Goal: Complete application form: Complete application form

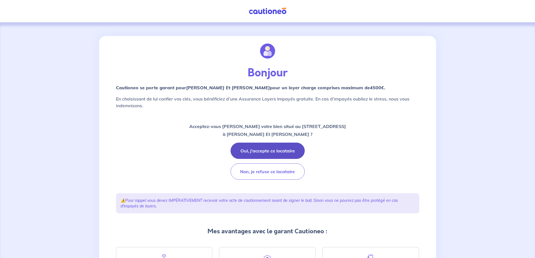
click at [259, 148] on button "Oui, j'accepte ce locataire" at bounding box center [268, 151] width 74 height 16
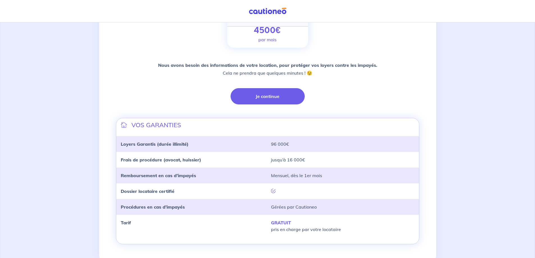
scroll to position [106, 0]
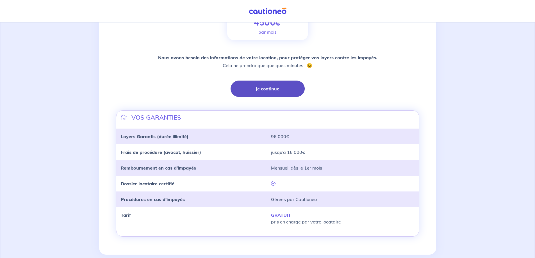
click at [279, 90] on button "Je continue" at bounding box center [268, 89] width 74 height 16
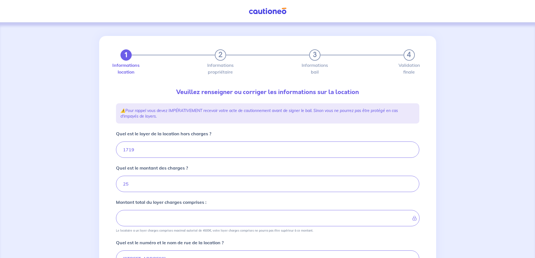
type input "1744"
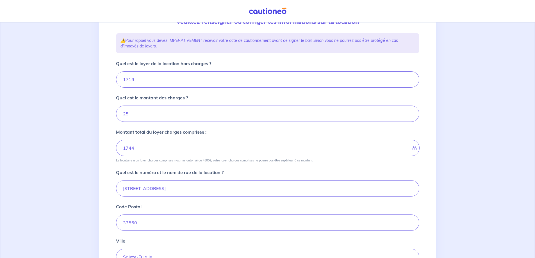
scroll to position [72, 0]
click at [137, 78] on input "1719" at bounding box center [267, 78] width 303 height 16
type input "17"
type input "42"
type input "1720"
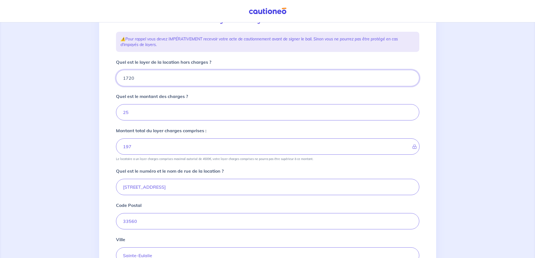
type input "1745"
type input "1720"
click at [137, 110] on input "25" at bounding box center [267, 112] width 303 height 16
type input "2"
type input "1722"
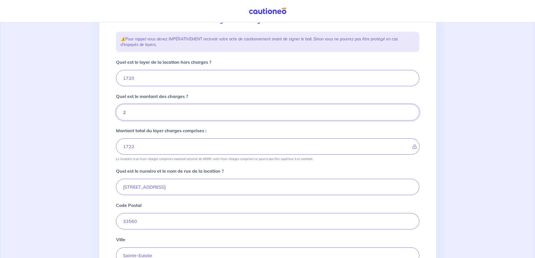
type input "24"
type input "1744"
type input "24"
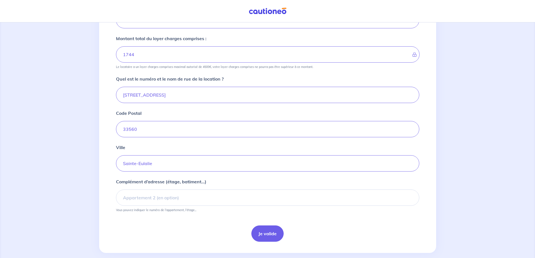
scroll to position [172, 0]
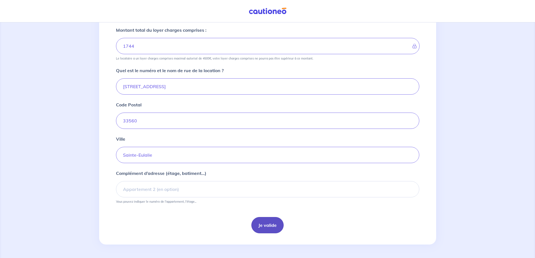
click at [264, 228] on button "Je valide" at bounding box center [268, 225] width 32 height 16
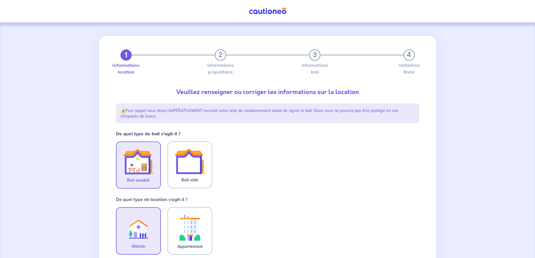
click at [136, 164] on img at bounding box center [138, 162] width 30 height 30
click at [0, 0] on input "Bail meublé" at bounding box center [0, 0] width 0 height 0
click at [136, 236] on img at bounding box center [138, 227] width 30 height 31
click at [0, 0] on input "Maison" at bounding box center [0, 0] width 0 height 0
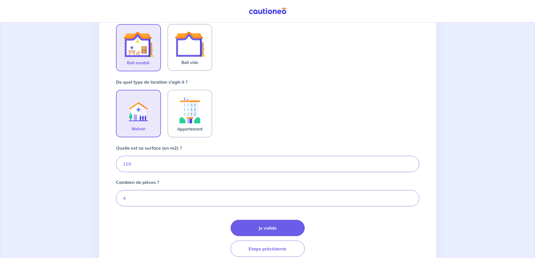
scroll to position [118, 0]
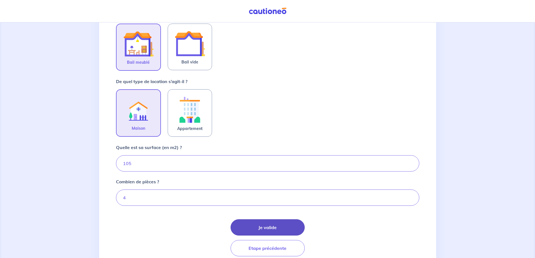
click at [280, 224] on button "Je valide" at bounding box center [268, 227] width 74 height 16
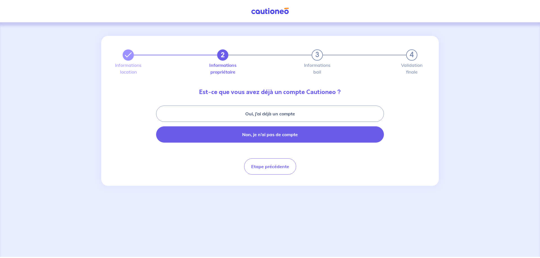
click at [286, 138] on button "Non, je n’ai pas de compte" at bounding box center [270, 134] width 228 height 16
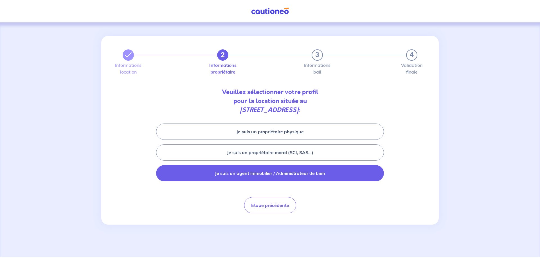
click at [280, 177] on button "Je suis un agent immobilier / Administrateur de bien" at bounding box center [270, 173] width 228 height 16
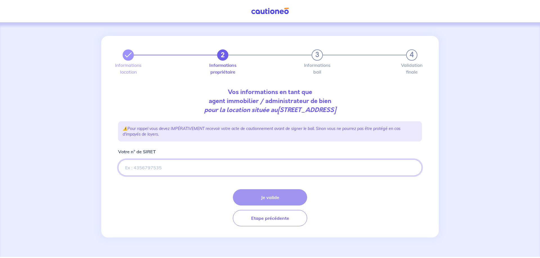
click at [150, 167] on input "Votre n° de SIRET" at bounding box center [269, 168] width 303 height 16
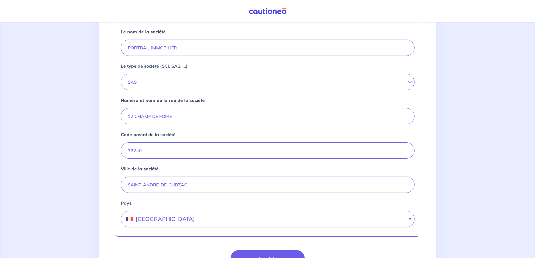
scroll to position [167, 0]
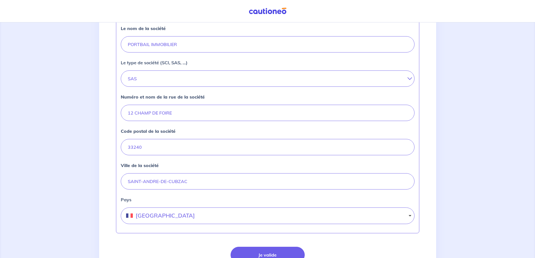
type input "38420796500011"
click at [133, 113] on input "12 CHAMP DE FOIRE" at bounding box center [268, 113] width 294 height 16
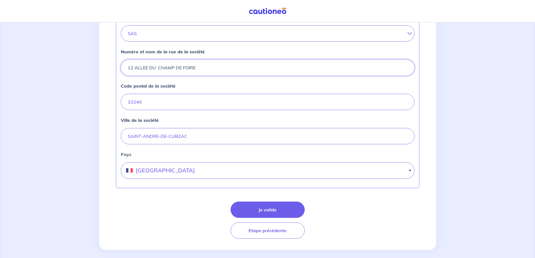
scroll to position [218, 0]
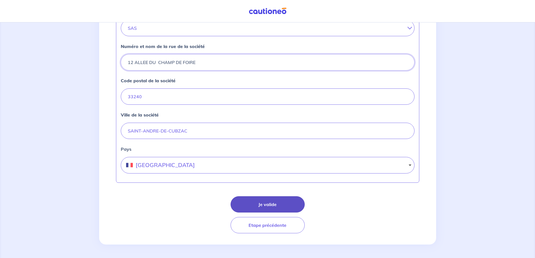
type input "12 ALLEE DU CHAMP DE FOIRE"
click at [283, 200] on button "Je valide" at bounding box center [268, 204] width 74 height 16
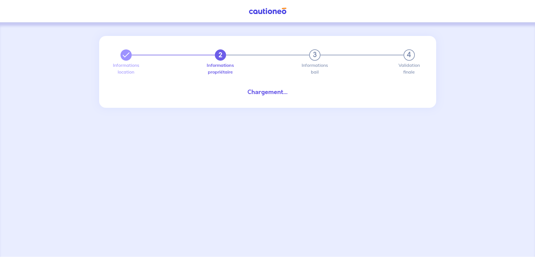
select select "FR"
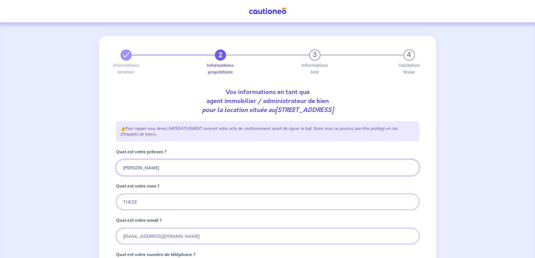
click at [126, 169] on input "[PERSON_NAME]" at bounding box center [267, 168] width 303 height 16
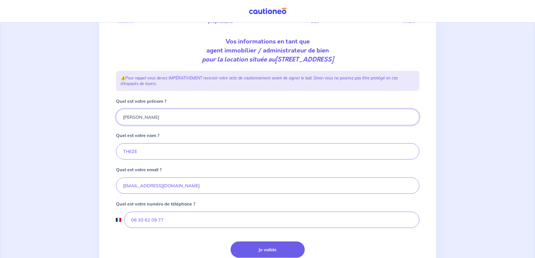
scroll to position [96, 0]
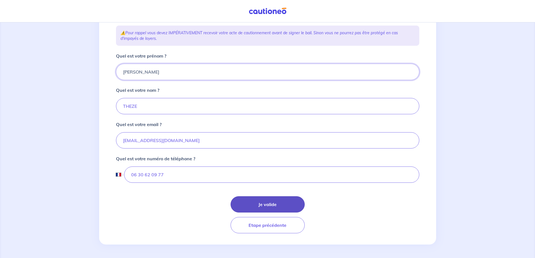
type input "[PERSON_NAME]"
click at [283, 203] on button "Je valide" at bounding box center [268, 204] width 74 height 16
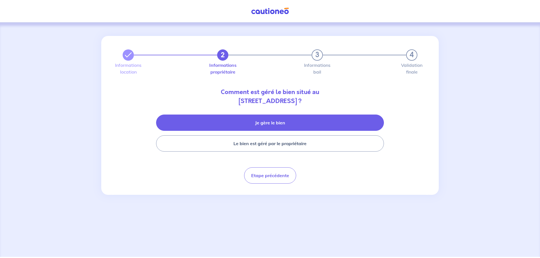
click at [271, 126] on button "Je gère le bien" at bounding box center [270, 123] width 228 height 16
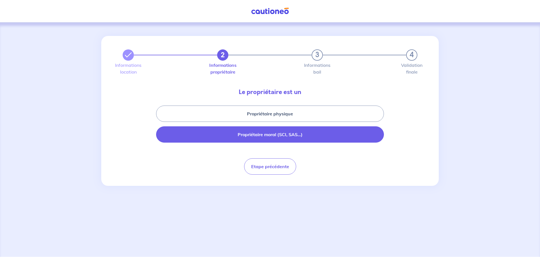
click at [276, 134] on button "Propriétaire moral (SCI, SAS...)" at bounding box center [270, 134] width 228 height 16
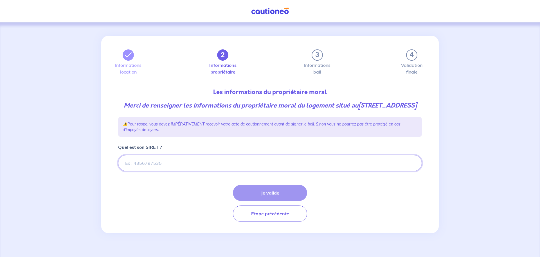
click at [195, 171] on input "Quel est son SIRET ?" at bounding box center [269, 163] width 303 height 16
paste input "383 318 987"
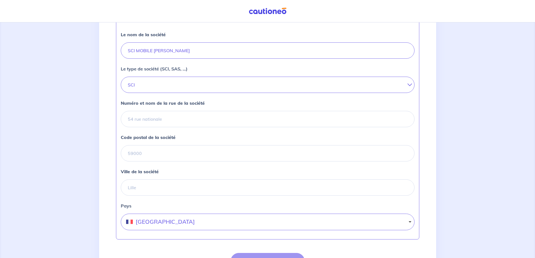
scroll to position [166, 0]
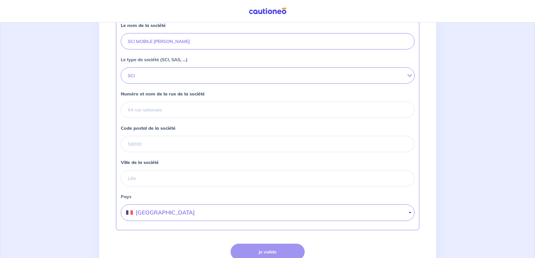
type input "383 318 987"
click at [153, 118] on input "Numéro et nom de la rue de la société" at bounding box center [268, 110] width 294 height 16
